Goal: Task Accomplishment & Management: Use online tool/utility

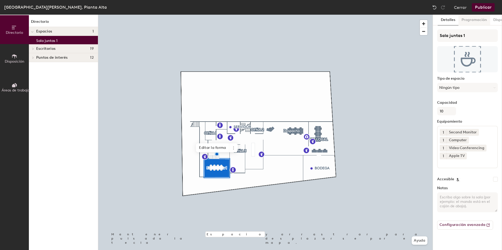
click at [469, 20] on button "Programación" at bounding box center [474, 20] width 32 height 11
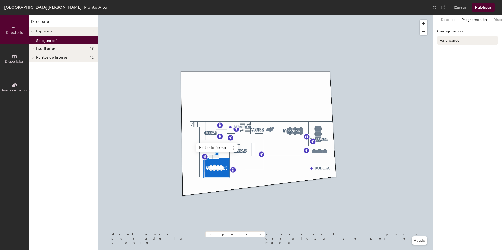
click at [458, 41] on button "Por encargo" at bounding box center [467, 40] width 61 height 9
click at [455, 70] on div "Solo con solicitud" at bounding box center [467, 69] width 60 height 8
click at [455, 52] on button "Seleccionar cuenta" at bounding box center [467, 51] width 61 height 9
click at [449, 72] on div "Microsoft 365" at bounding box center [467, 73] width 60 height 8
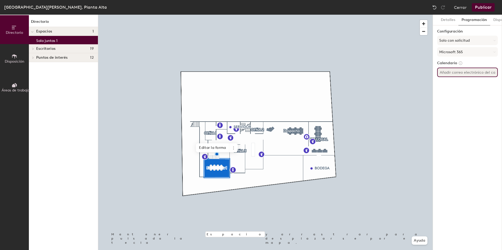
click at [448, 73] on input at bounding box center [467, 72] width 61 height 9
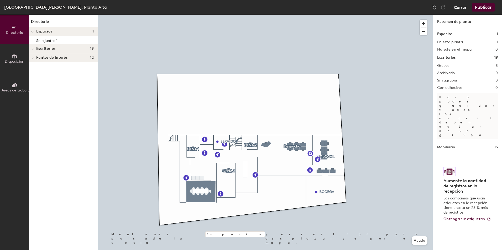
click at [461, 9] on button "Cerrar" at bounding box center [460, 7] width 13 height 8
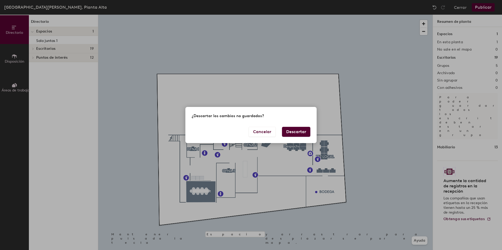
click at [292, 132] on button "Descartar" at bounding box center [296, 132] width 28 height 10
